Goal: Find contact information: Find contact information

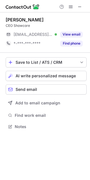
scroll to position [123, 90]
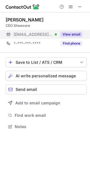
click at [74, 34] on button "View email" at bounding box center [71, 35] width 22 height 6
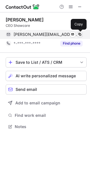
click at [79, 33] on span at bounding box center [79, 34] width 5 height 5
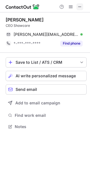
click at [79, 7] on span at bounding box center [79, 7] width 5 height 5
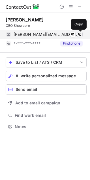
click at [78, 35] on span at bounding box center [79, 34] width 5 height 5
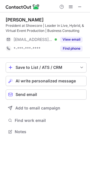
scroll to position [128, 90]
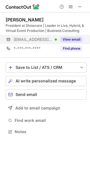
click at [66, 38] on button "View email" at bounding box center [71, 40] width 22 height 6
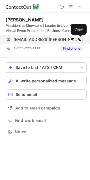
click at [78, 40] on span at bounding box center [79, 39] width 5 height 5
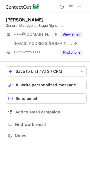
scroll to position [132, 90]
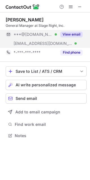
click at [72, 34] on button "View email" at bounding box center [71, 35] width 22 height 6
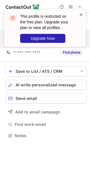
click at [80, 15] on span at bounding box center [81, 15] width 5 height 6
